Goal: Transaction & Acquisition: Purchase product/service

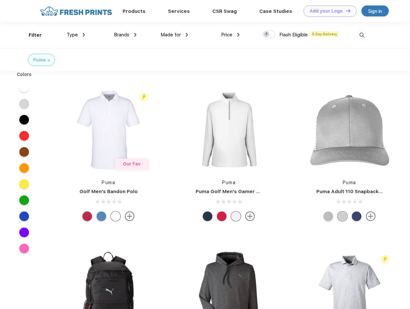
click at [327, 11] on link "Add your Logo Design Tool" at bounding box center [329, 10] width 53 height 11
click at [0, 0] on div "Design Tool" at bounding box center [0, 0] width 0 height 0
click at [345, 11] on link "Add your Logo Design Tool" at bounding box center [329, 10] width 53 height 11
click at [31, 35] on div "Filter" at bounding box center [35, 35] width 13 height 7
click at [76, 35] on span "Type" at bounding box center [72, 35] width 11 height 6
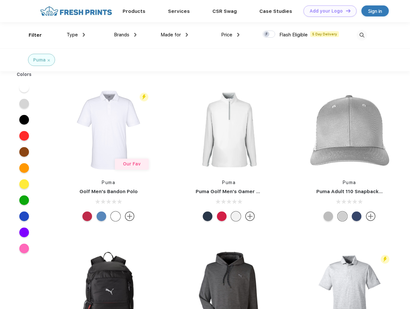
click at [125, 35] on span "Brands" at bounding box center [121, 35] width 15 height 6
click at [174, 35] on span "Made for" at bounding box center [170, 35] width 20 height 6
click at [230, 35] on span "Price" at bounding box center [226, 35] width 11 height 6
click at [269, 34] on div at bounding box center [268, 34] width 13 height 7
click at [266, 34] on input "checkbox" at bounding box center [264, 32] width 4 height 4
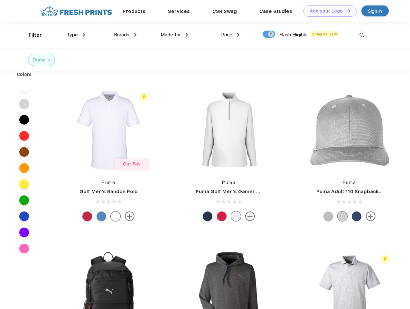
click at [361, 35] on img at bounding box center [361, 35] width 11 height 11
